Goal: Information Seeking & Learning: Learn about a topic

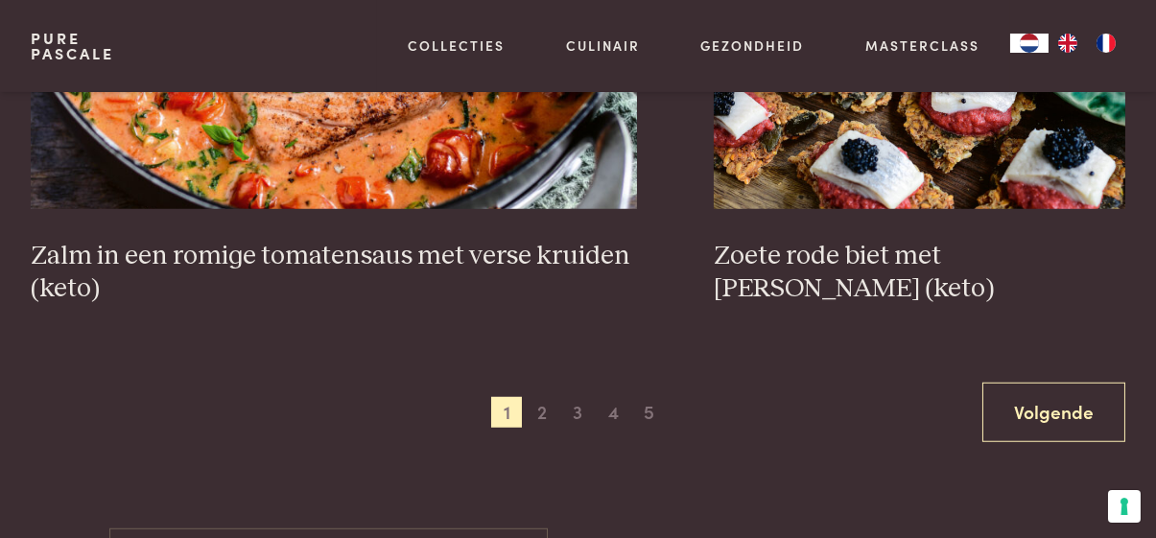
scroll to position [3524, 0]
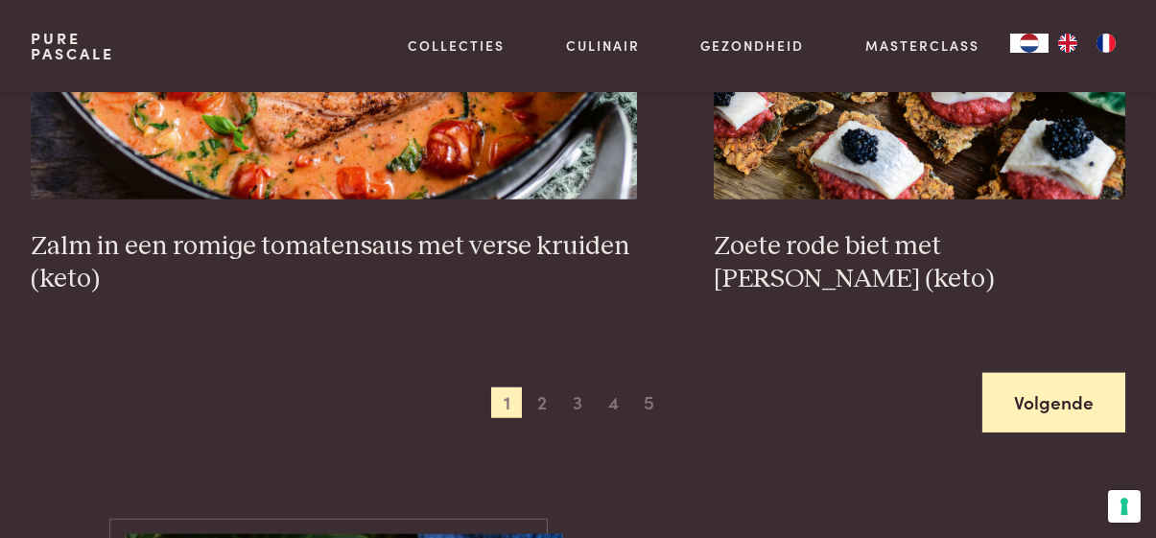
click at [1107, 393] on link "Volgende" at bounding box center [1054, 403] width 143 height 60
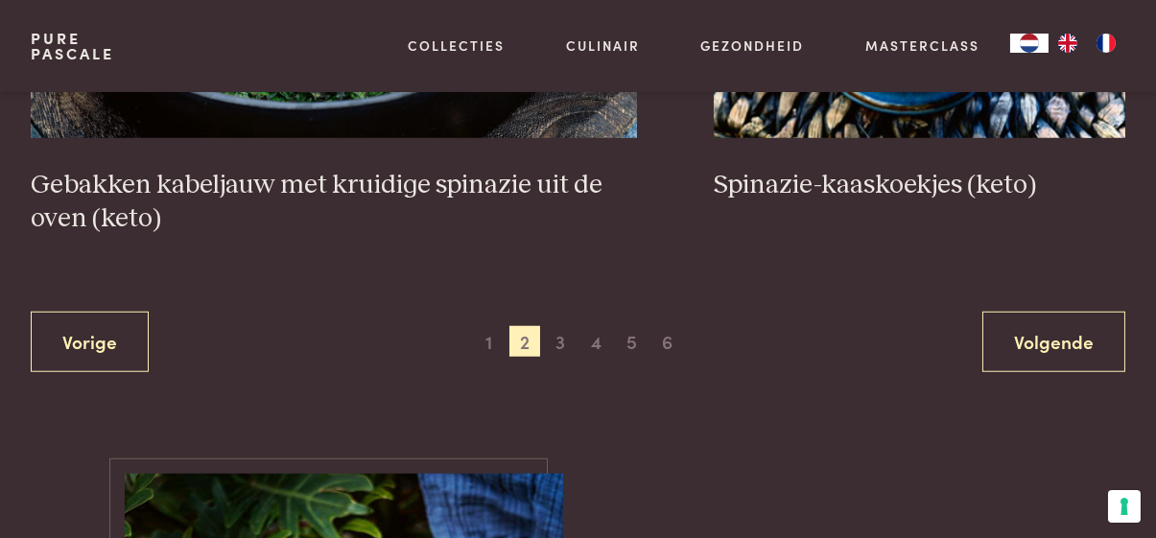
scroll to position [3675, 0]
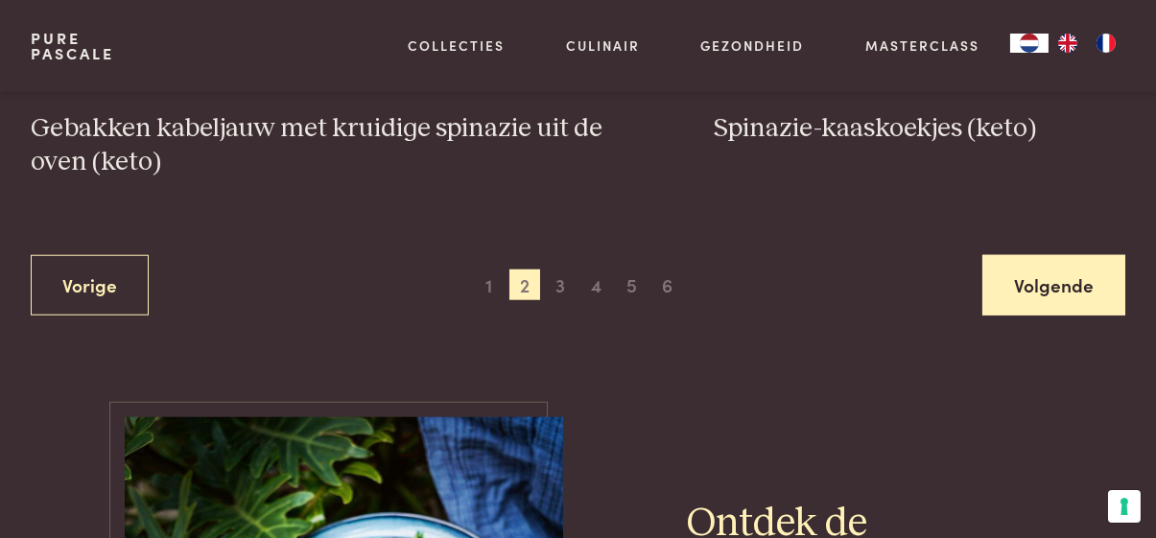
click at [1048, 264] on link "Volgende" at bounding box center [1054, 285] width 143 height 60
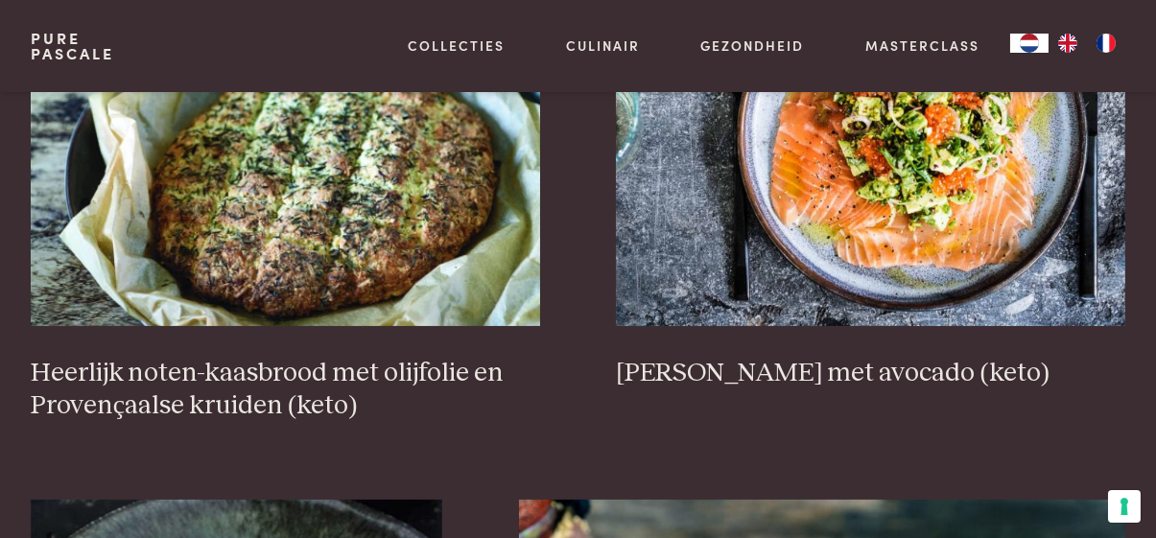
scroll to position [754, 0]
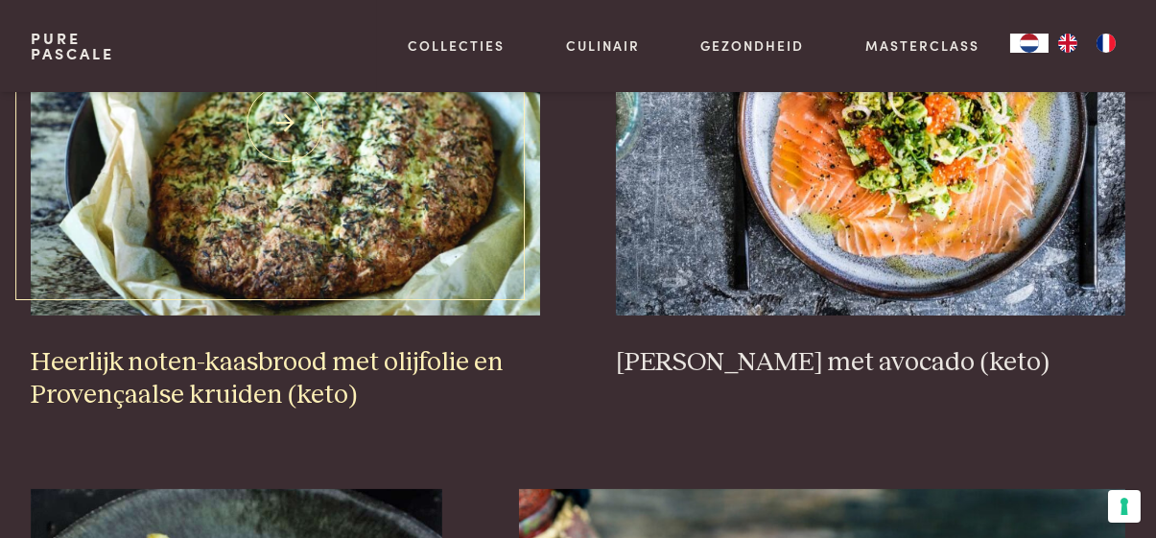
click at [270, 187] on img at bounding box center [286, 124] width 510 height 384
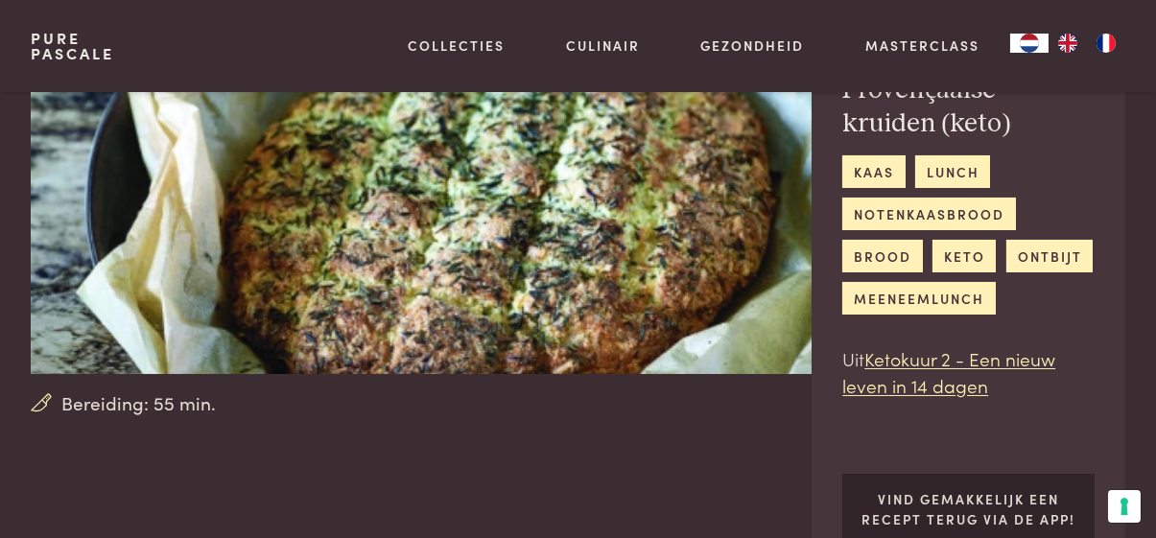
scroll to position [218, 0]
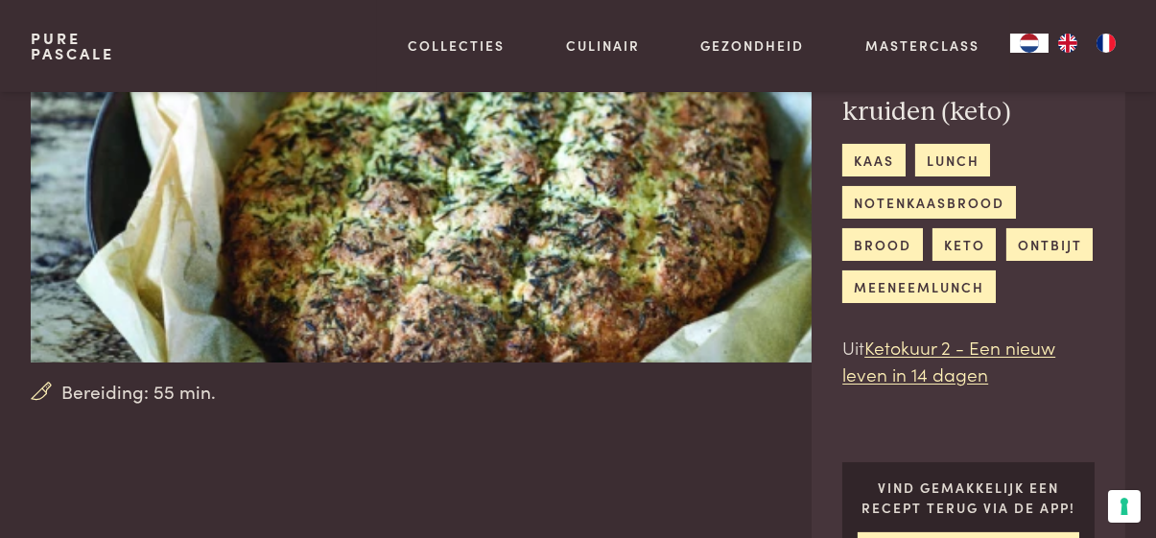
click at [1109, 48] on img "FR" at bounding box center [1106, 43] width 23 height 19
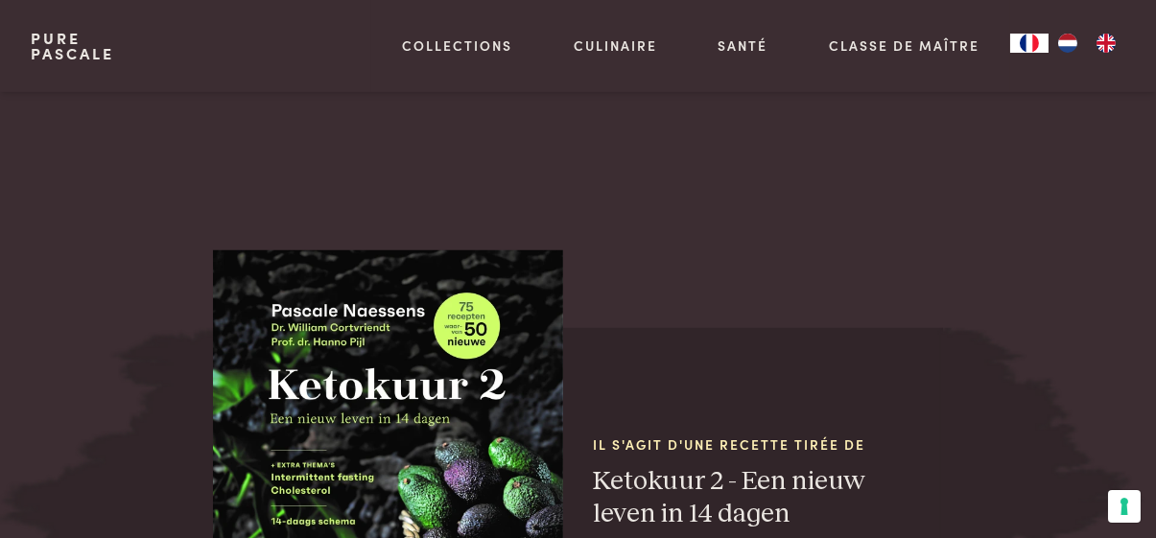
scroll to position [2037, 0]
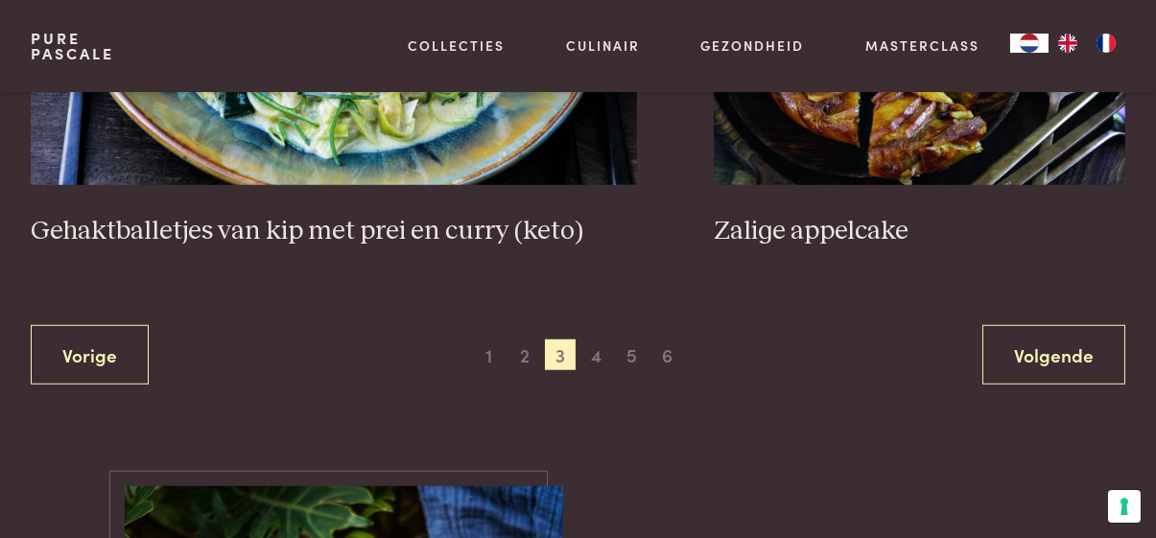
scroll to position [3762, 0]
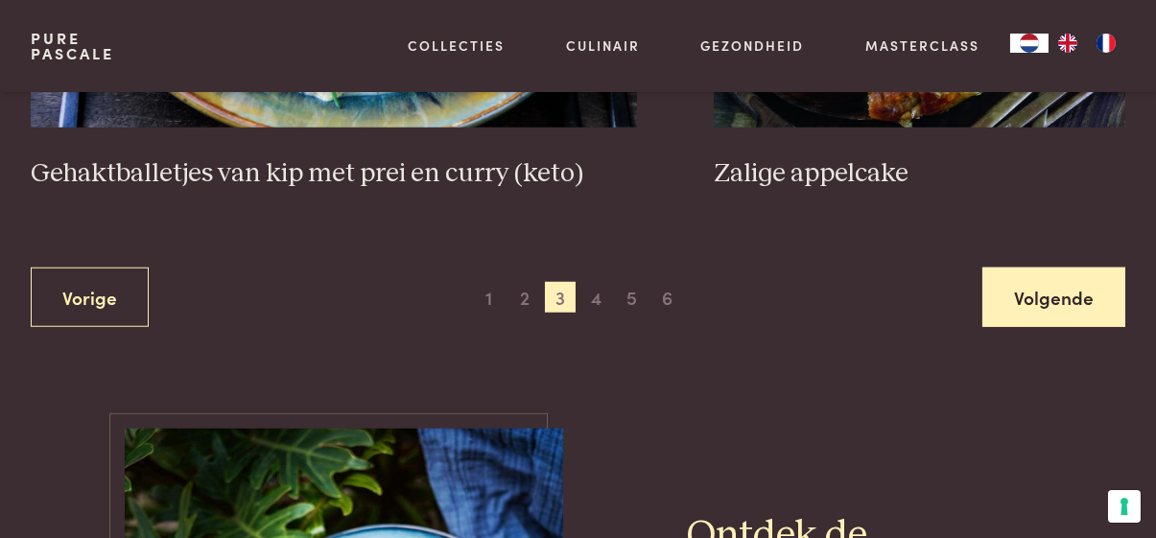
click at [1052, 312] on link "Volgende" at bounding box center [1054, 298] width 143 height 60
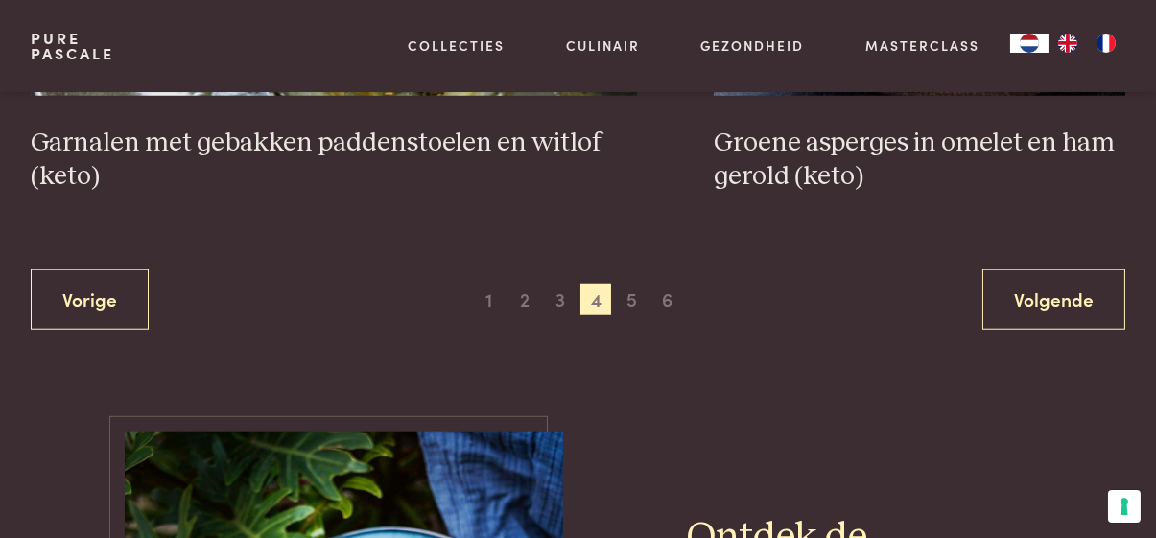
scroll to position [3738, 0]
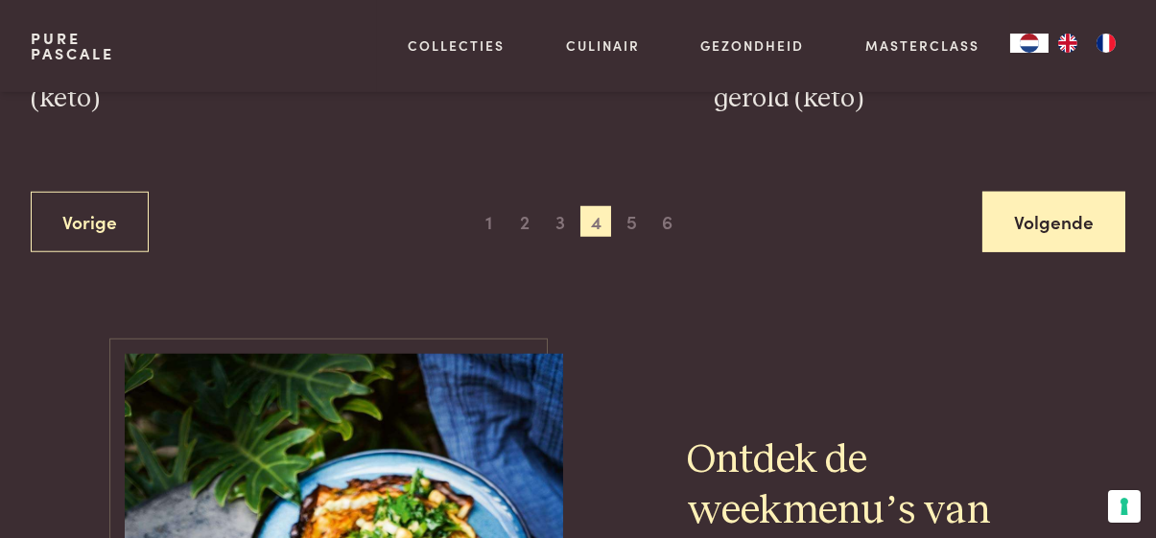
click at [1076, 221] on link "Volgende" at bounding box center [1054, 222] width 143 height 60
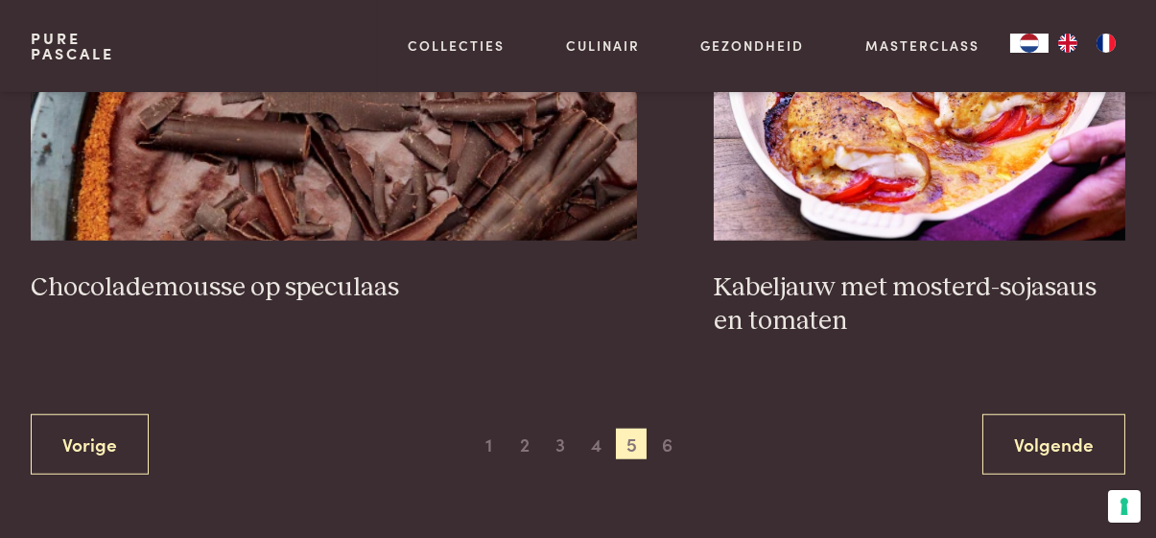
scroll to position [3650, 0]
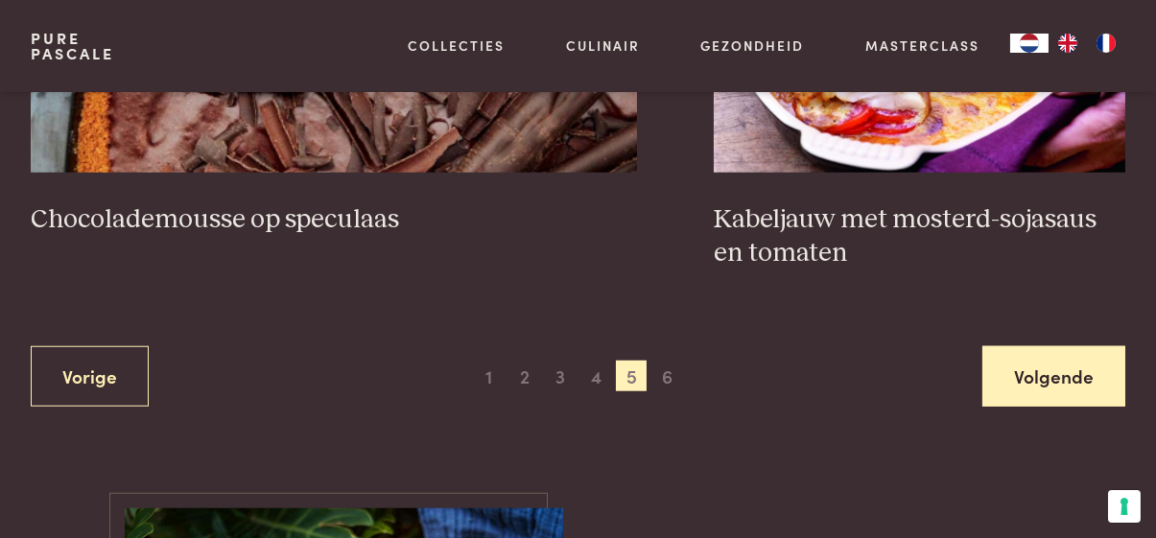
click at [1108, 378] on link "Volgende" at bounding box center [1054, 376] width 143 height 60
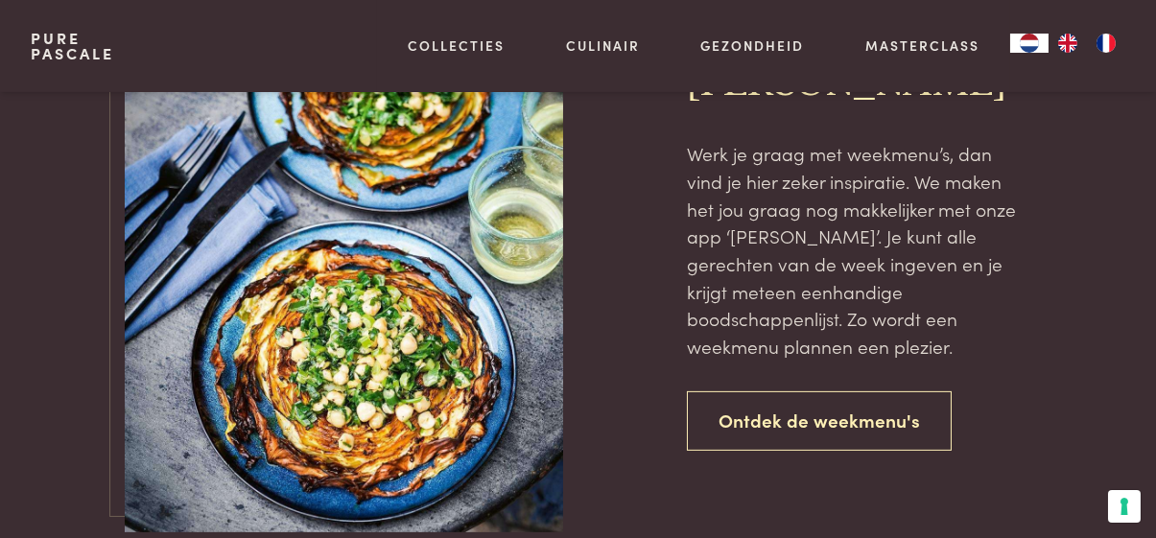
scroll to position [1535, 0]
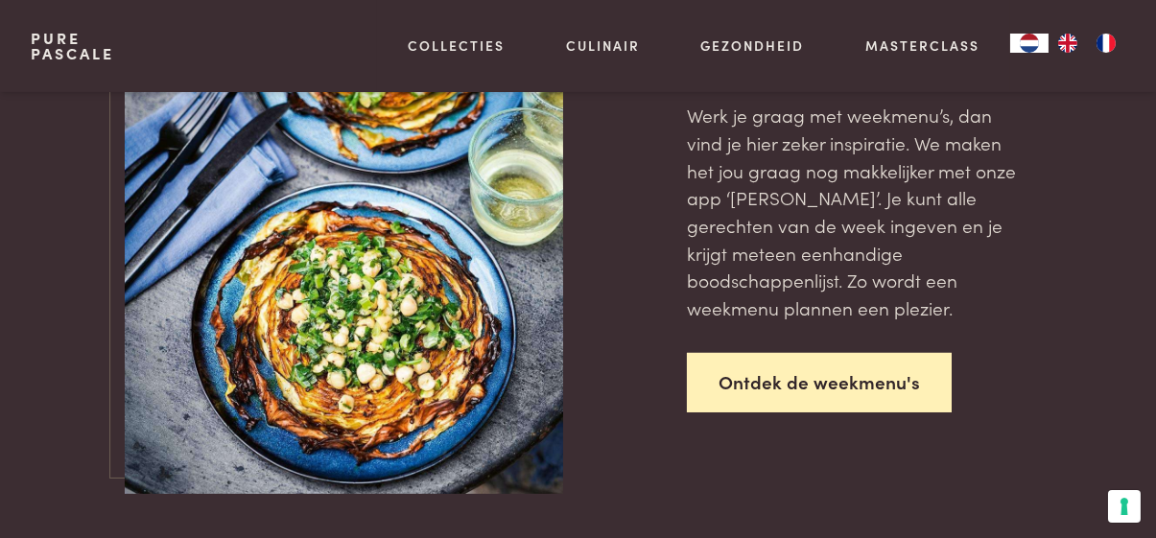
click at [847, 353] on link "Ontdek de weekmenu's" at bounding box center [819, 383] width 265 height 60
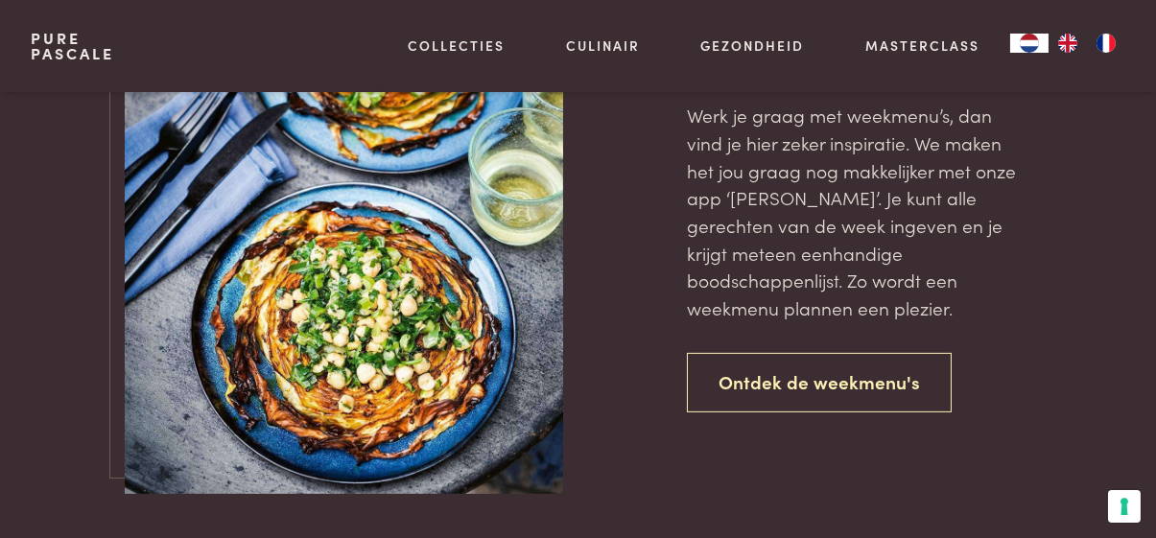
scroll to position [841, 0]
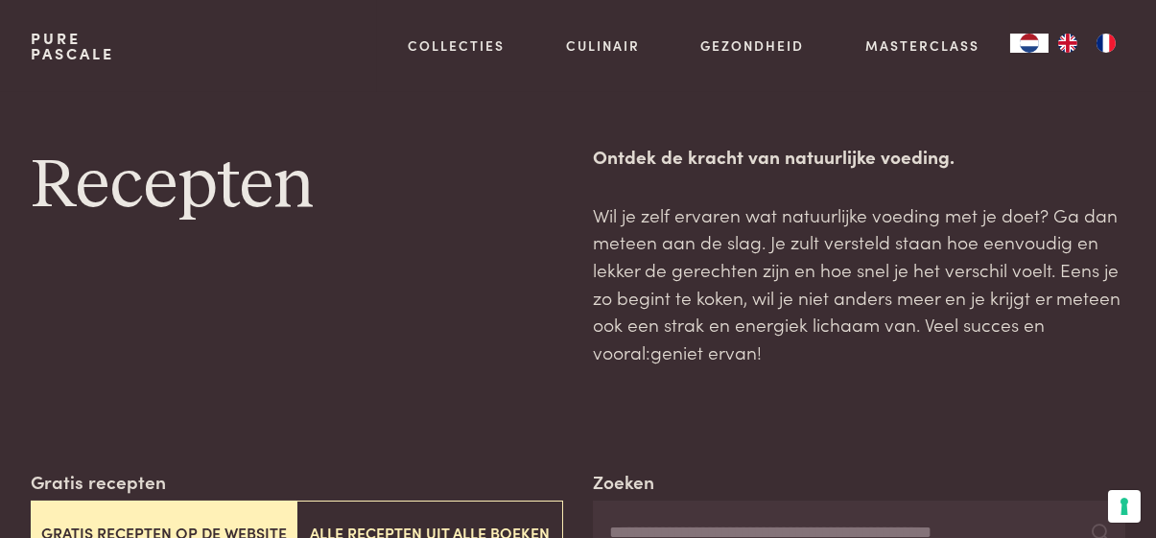
scroll to position [883, 0]
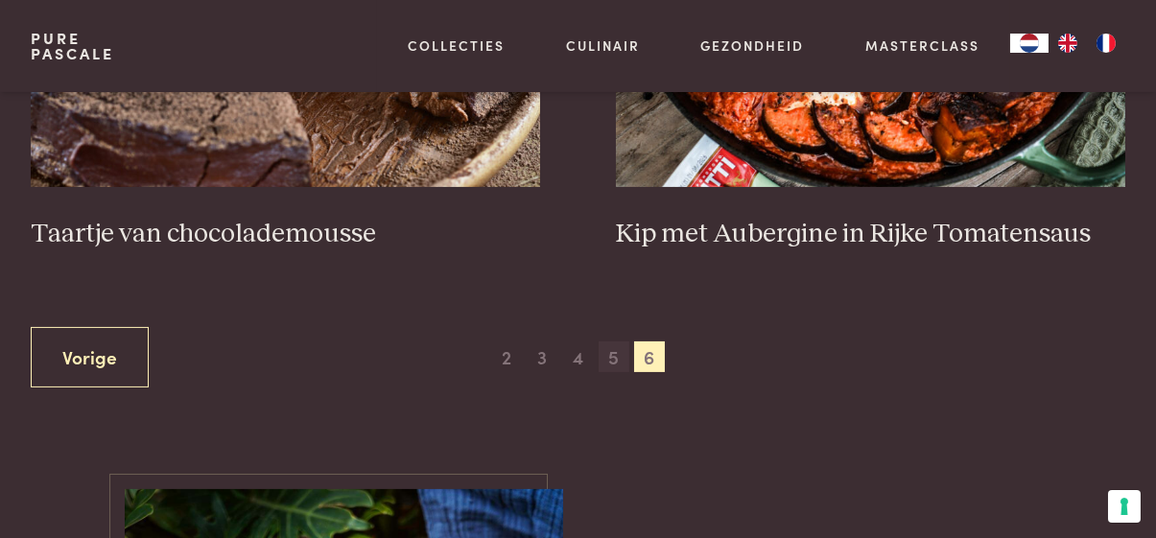
click at [617, 358] on span "5" at bounding box center [614, 357] width 31 height 31
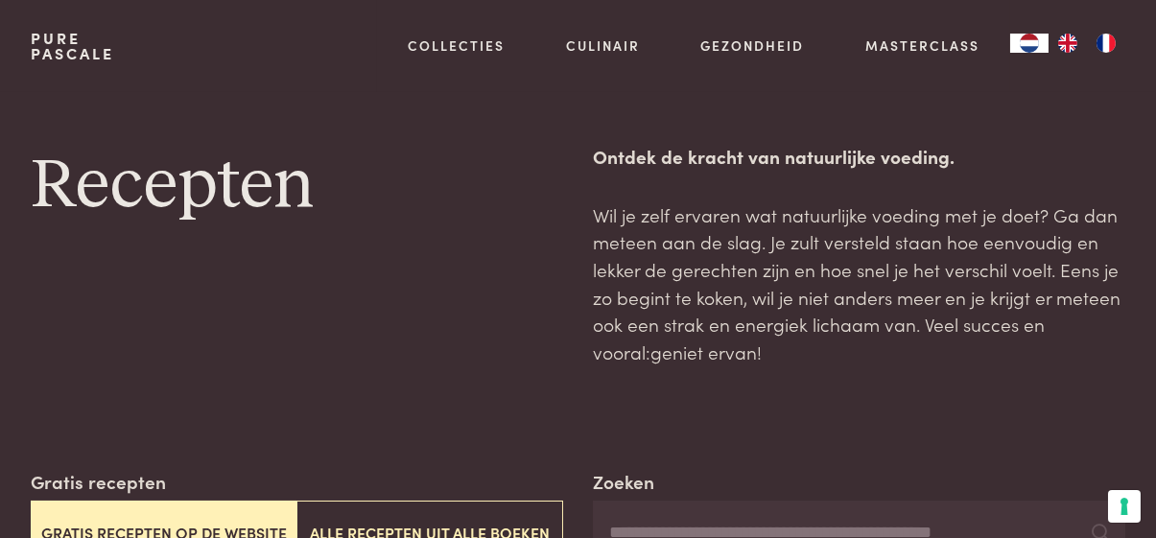
scroll to position [754, 0]
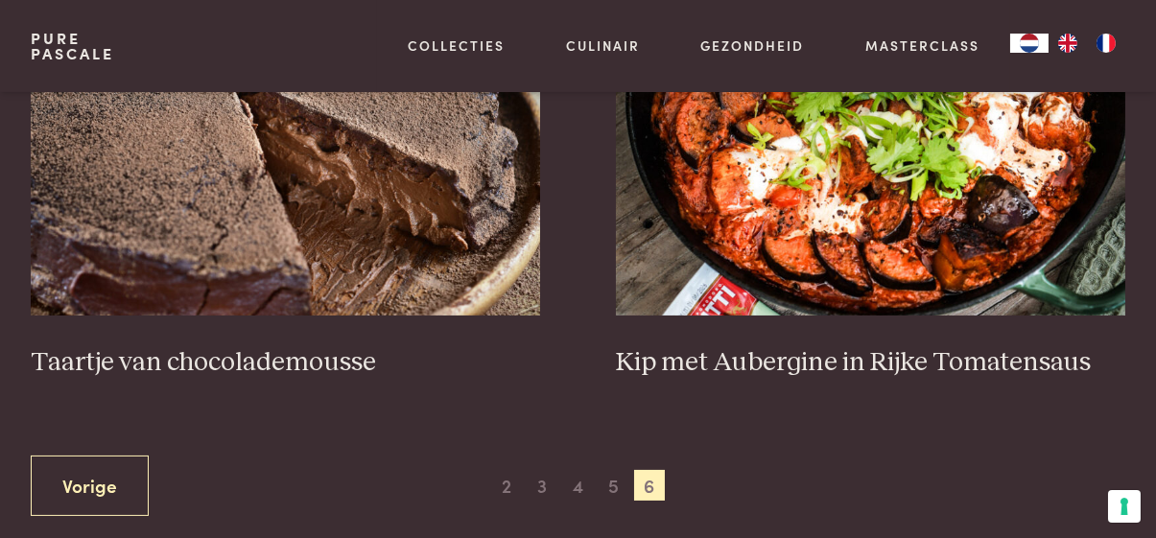
scroll to position [876, 0]
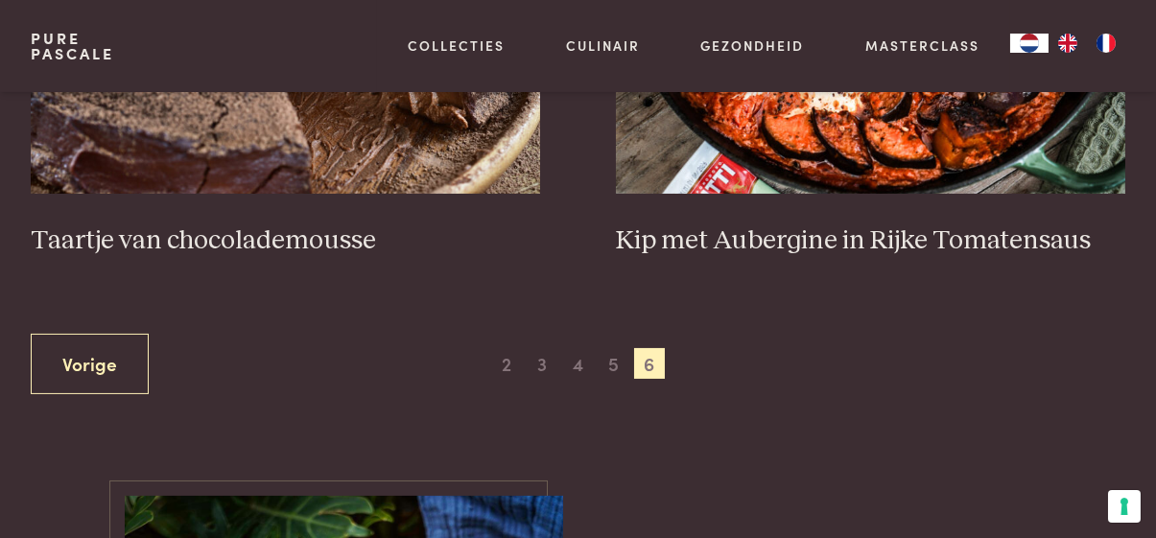
scroll to position [786, 0]
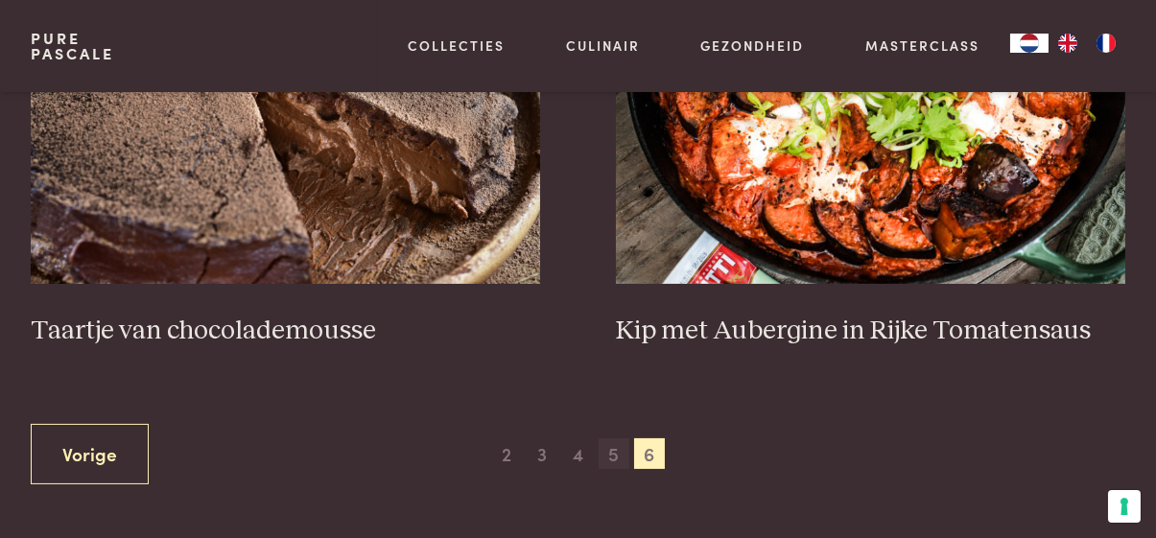
click at [610, 457] on span "5" at bounding box center [614, 454] width 31 height 31
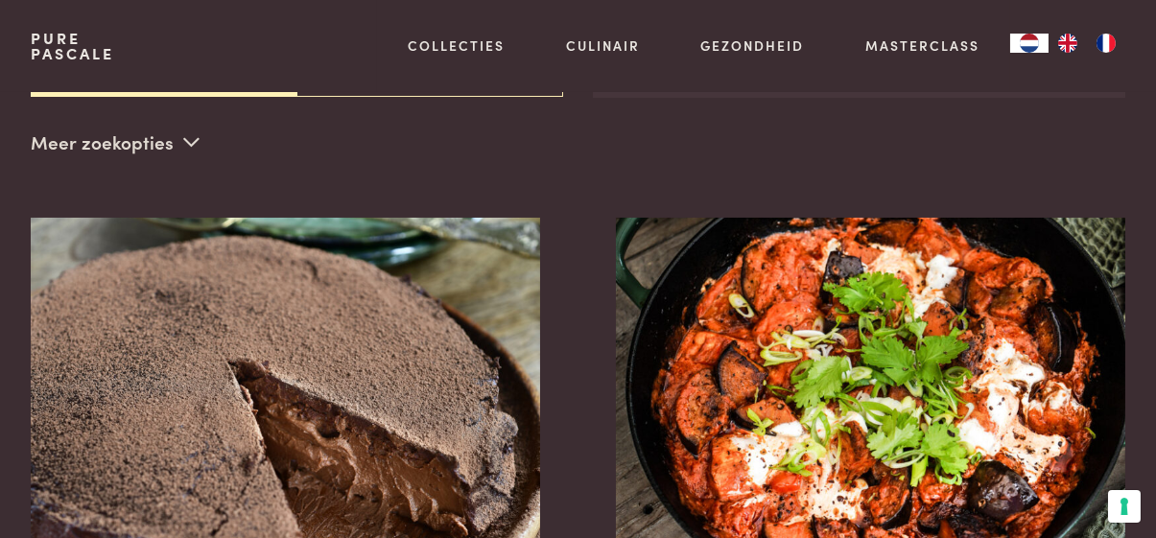
scroll to position [0, 0]
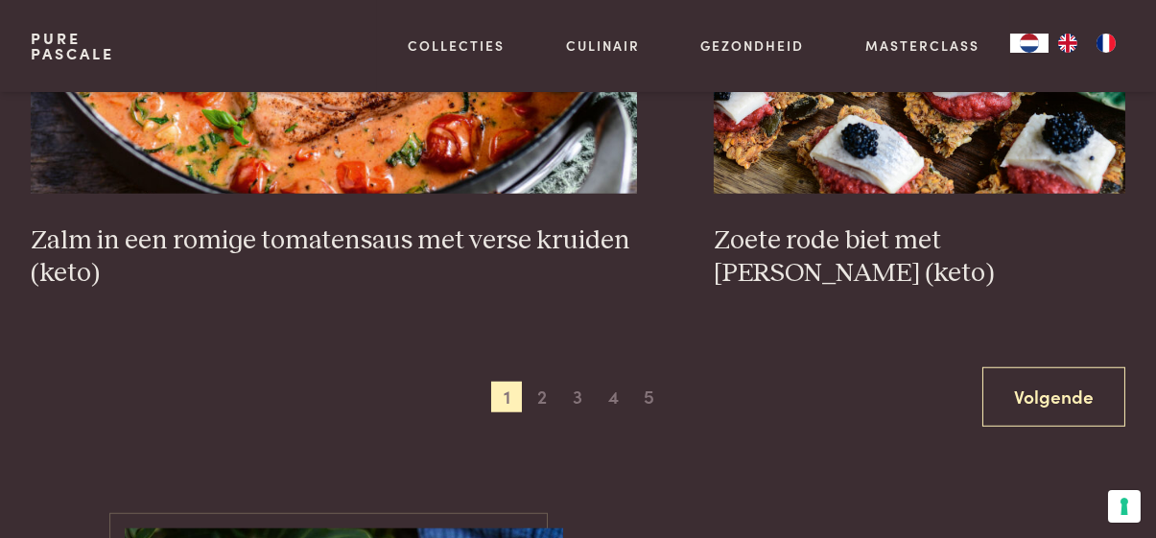
scroll to position [3462, 0]
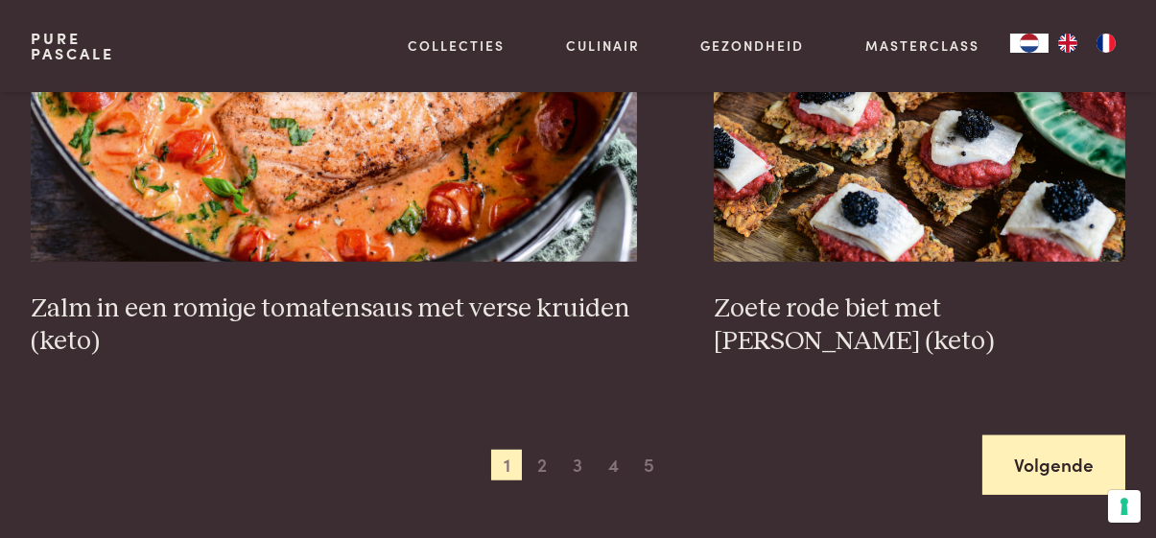
click at [1054, 458] on link "Volgende" at bounding box center [1054, 466] width 143 height 60
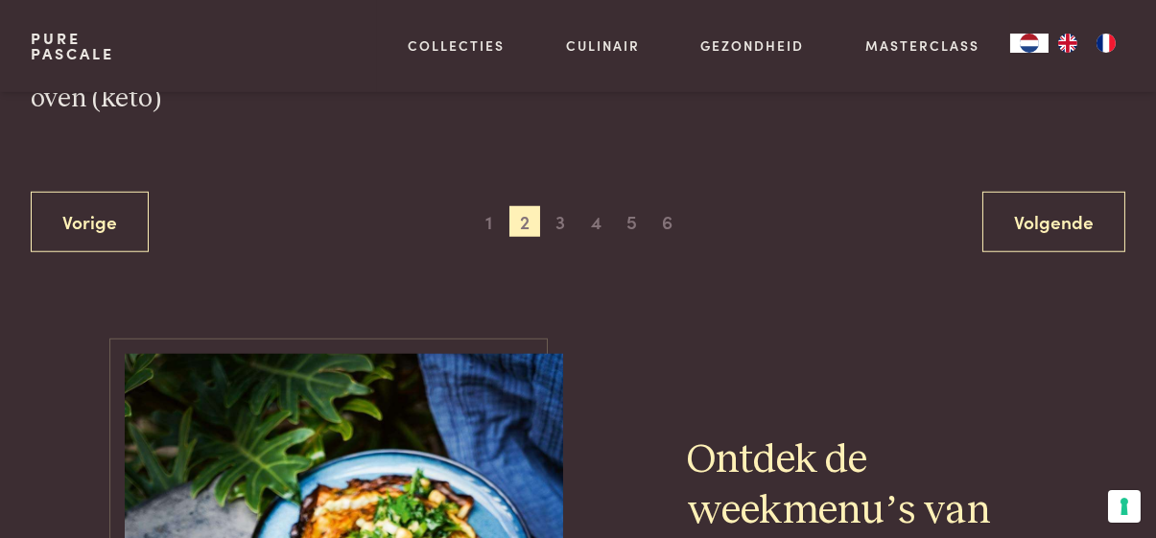
scroll to position [3757, 0]
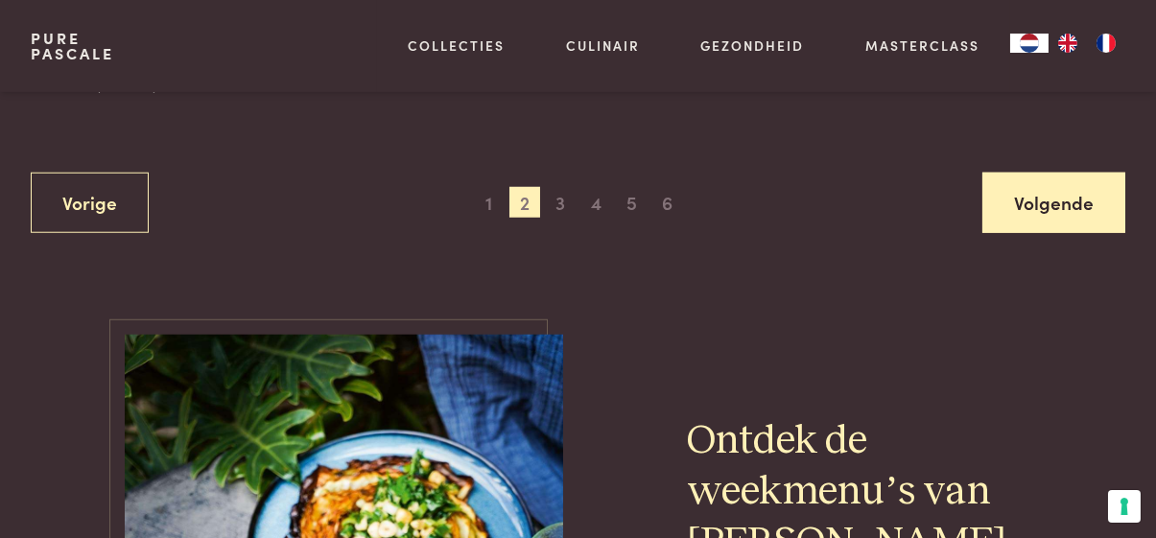
click at [1066, 206] on link "Volgende" at bounding box center [1054, 203] width 143 height 60
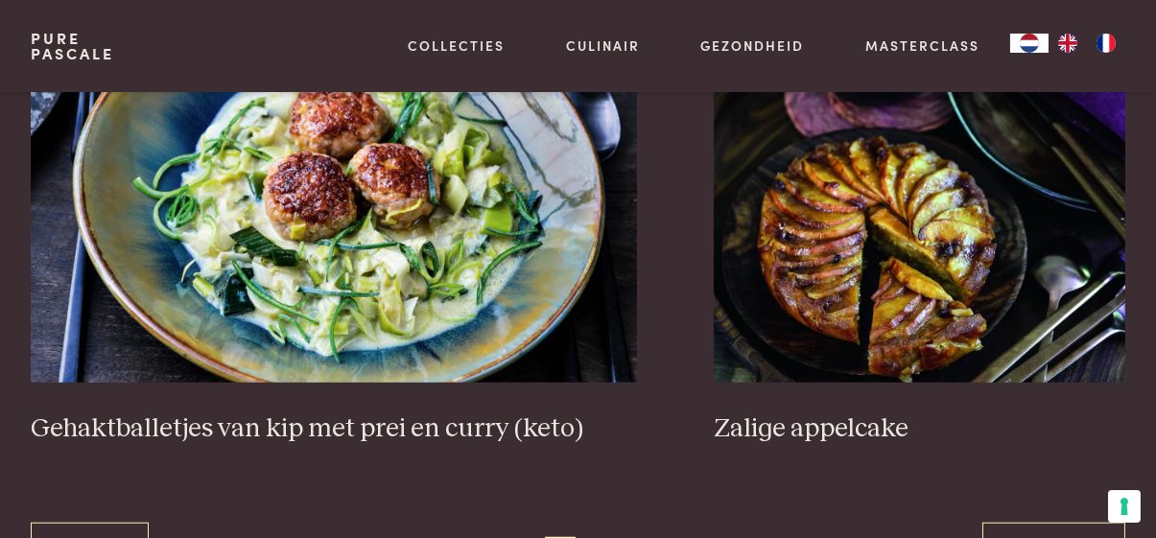
scroll to position [3557, 0]
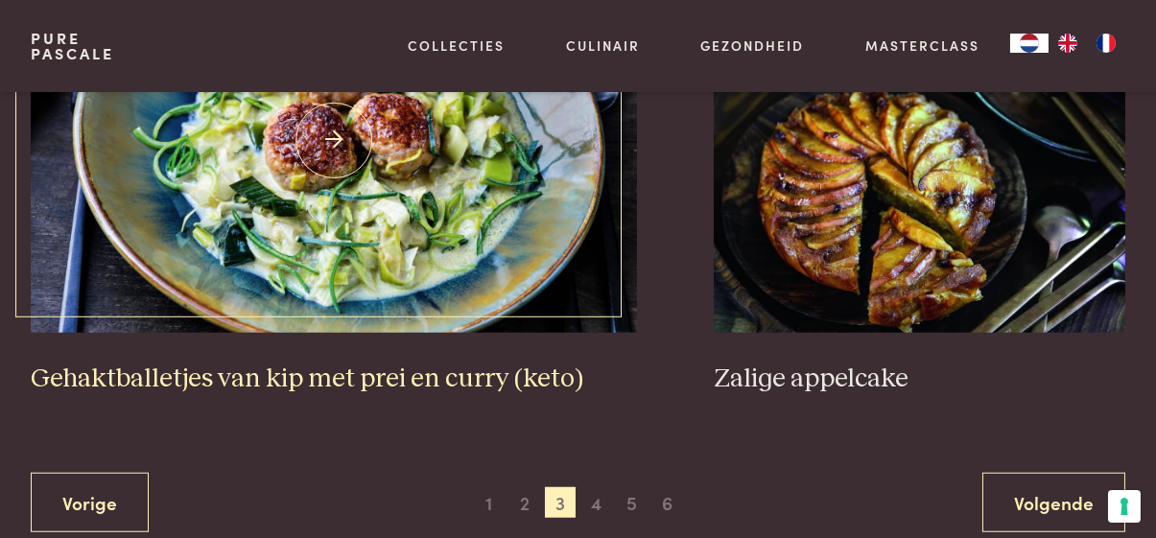
click at [274, 229] on img at bounding box center [334, 141] width 607 height 384
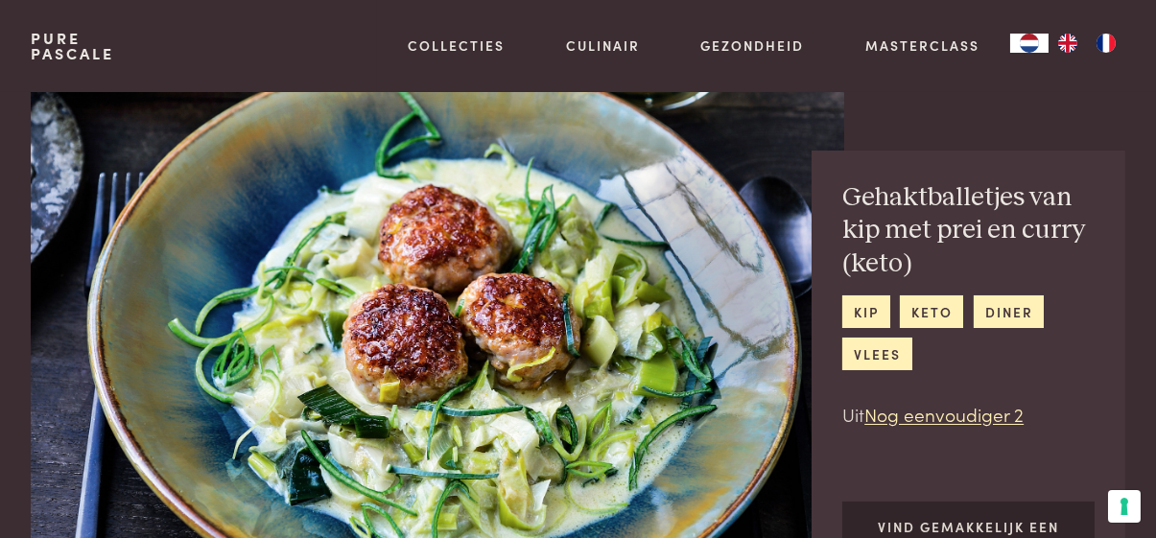
click at [1112, 50] on img "FR" at bounding box center [1106, 43] width 23 height 19
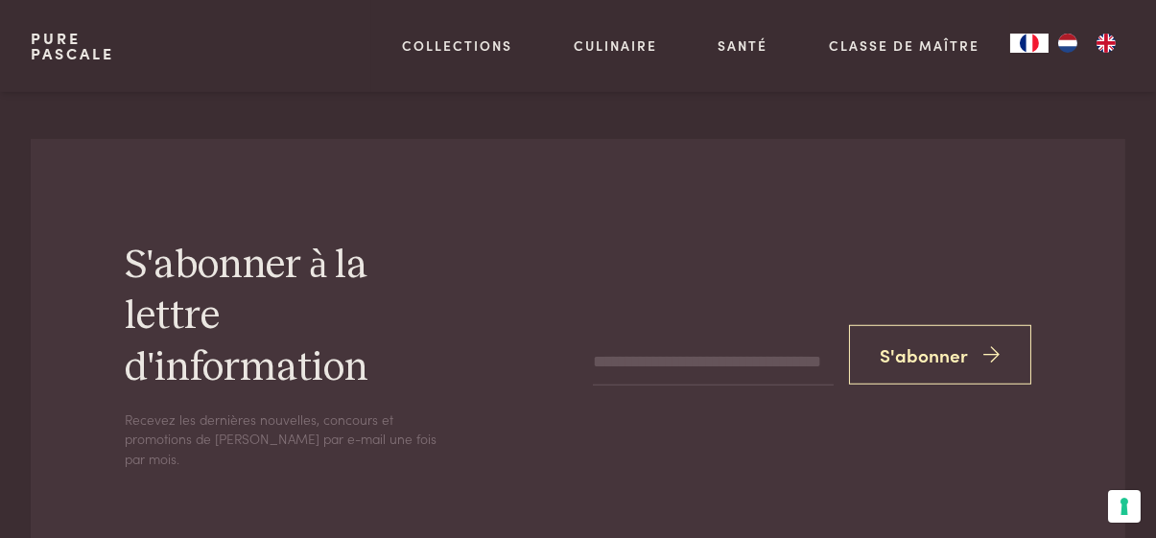
scroll to position [3052, 0]
